Goal: Task Accomplishment & Management: Use online tool/utility

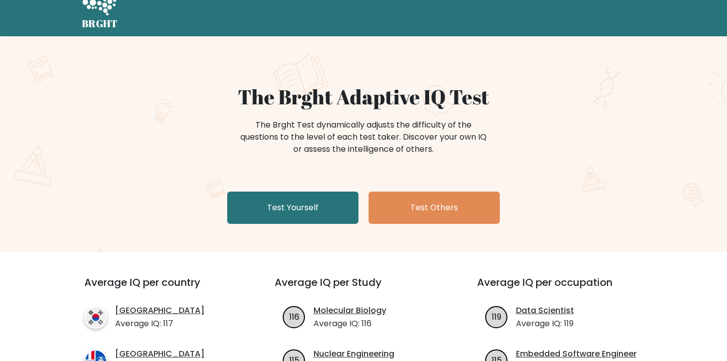
scroll to position [22, 0]
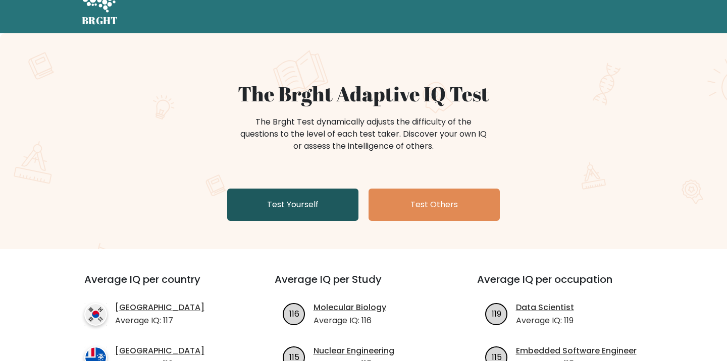
click at [279, 210] on link "Test Yourself" at bounding box center [292, 205] width 131 height 32
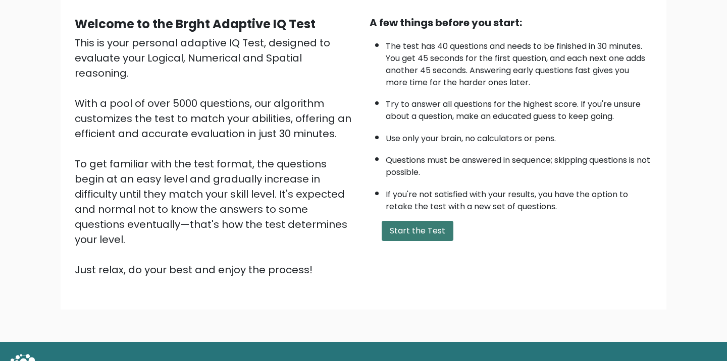
scroll to position [90, 0]
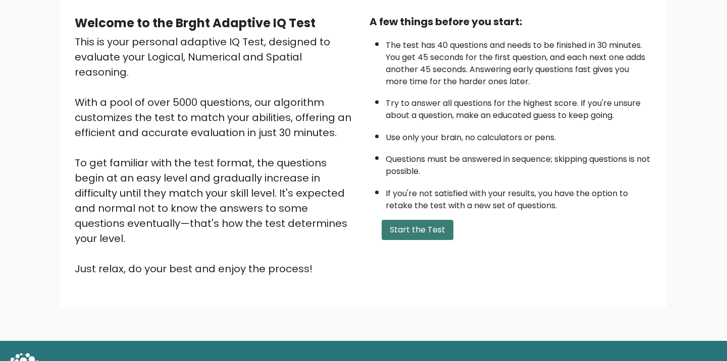
click at [411, 240] on button "Start the Test" at bounding box center [418, 230] width 72 height 20
